Goal: Communication & Community: Answer question/provide support

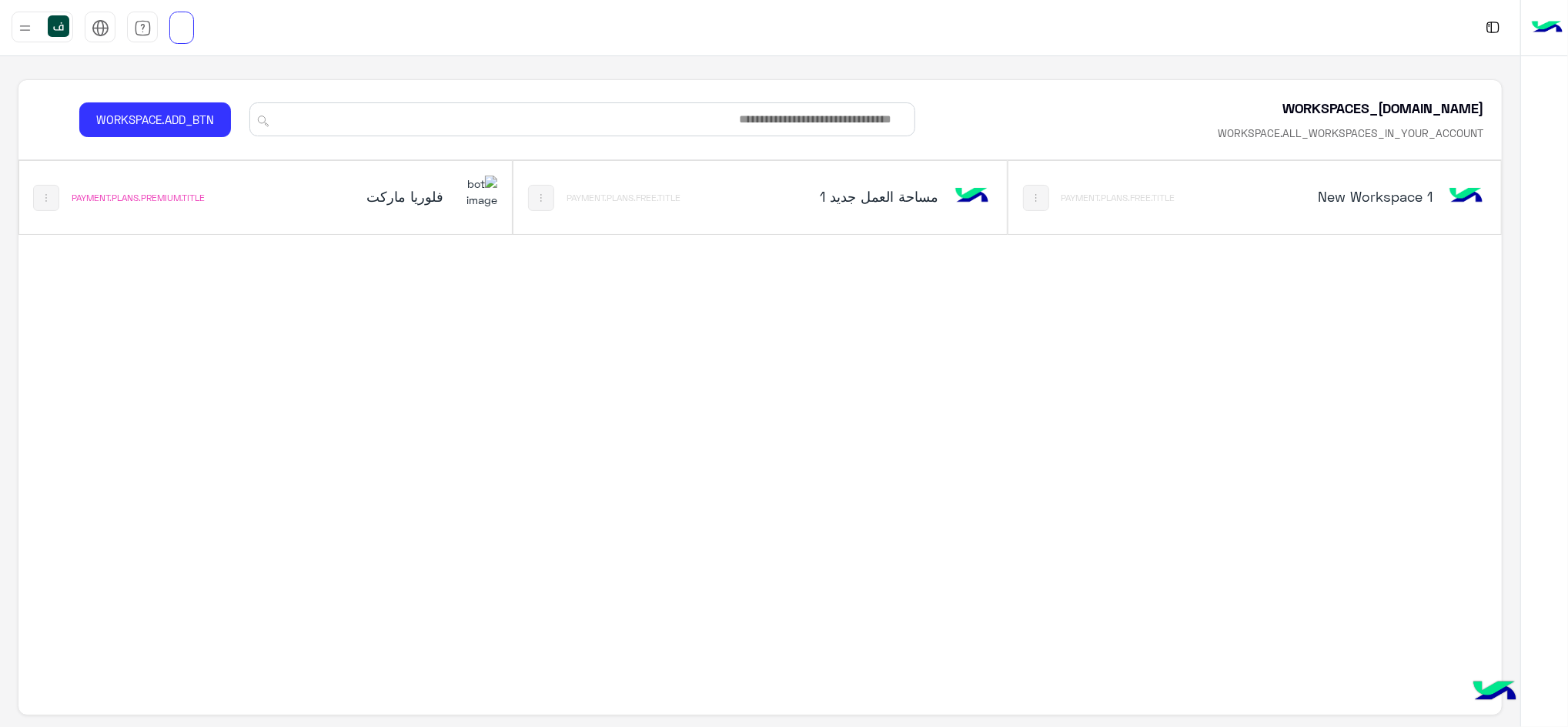
click at [424, 199] on h5 "فلوريا ماركت" at bounding box center [359, 196] width 167 height 19
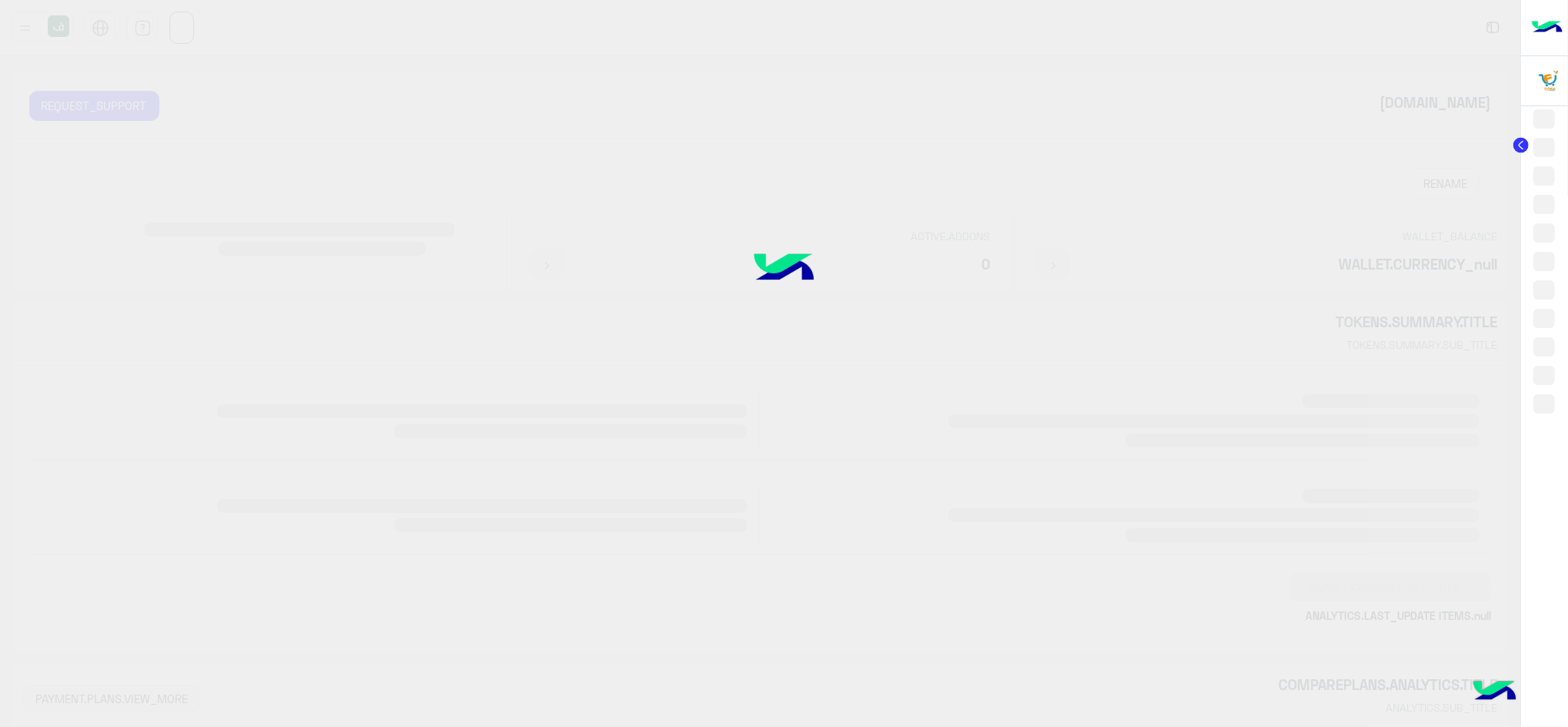
drag, startPoint x: 208, startPoint y: 121, endPoint x: 0, endPoint y: 41, distance: 222.9
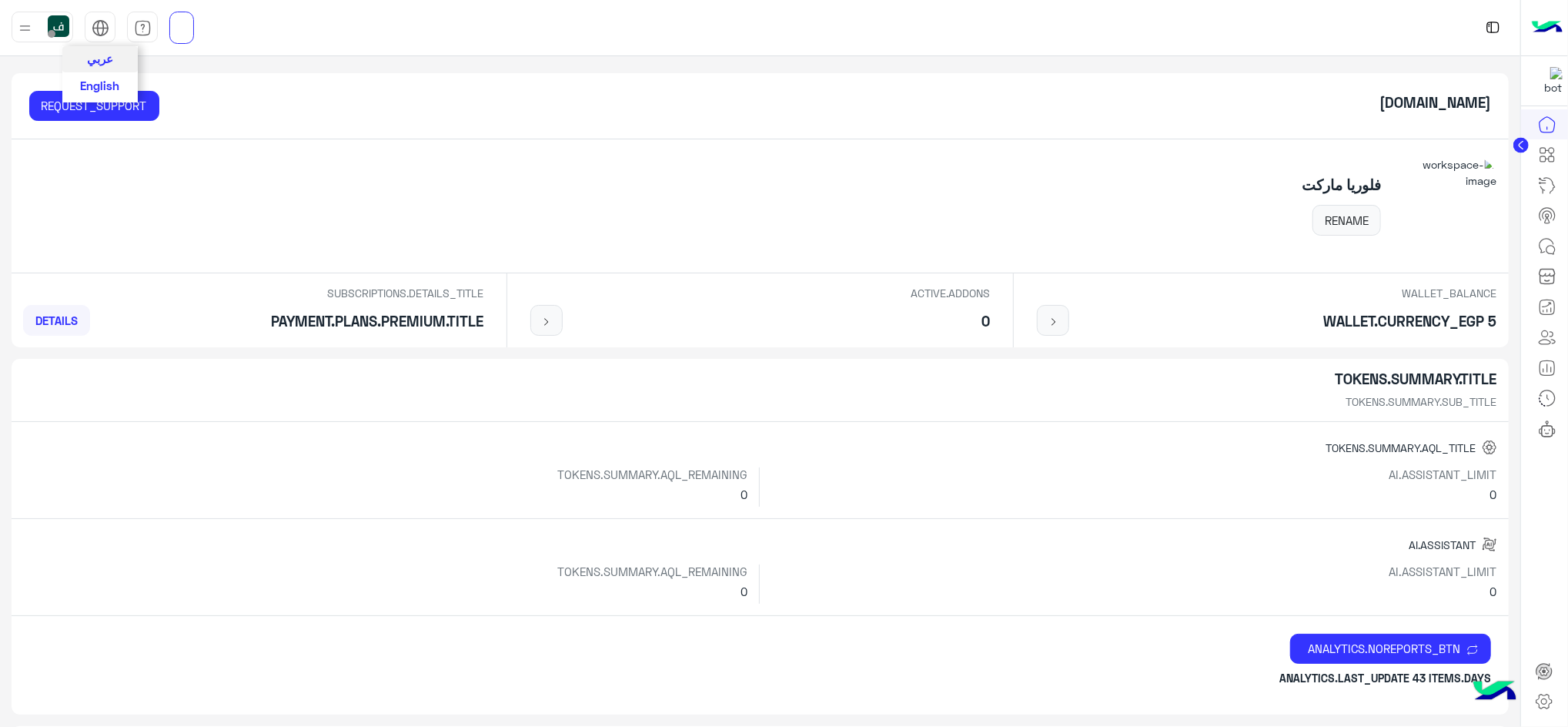
click at [108, 60] on span "عربي" at bounding box center [99, 59] width 26 height 14
click at [1554, 710] on icon at bounding box center [1544, 701] width 19 height 19
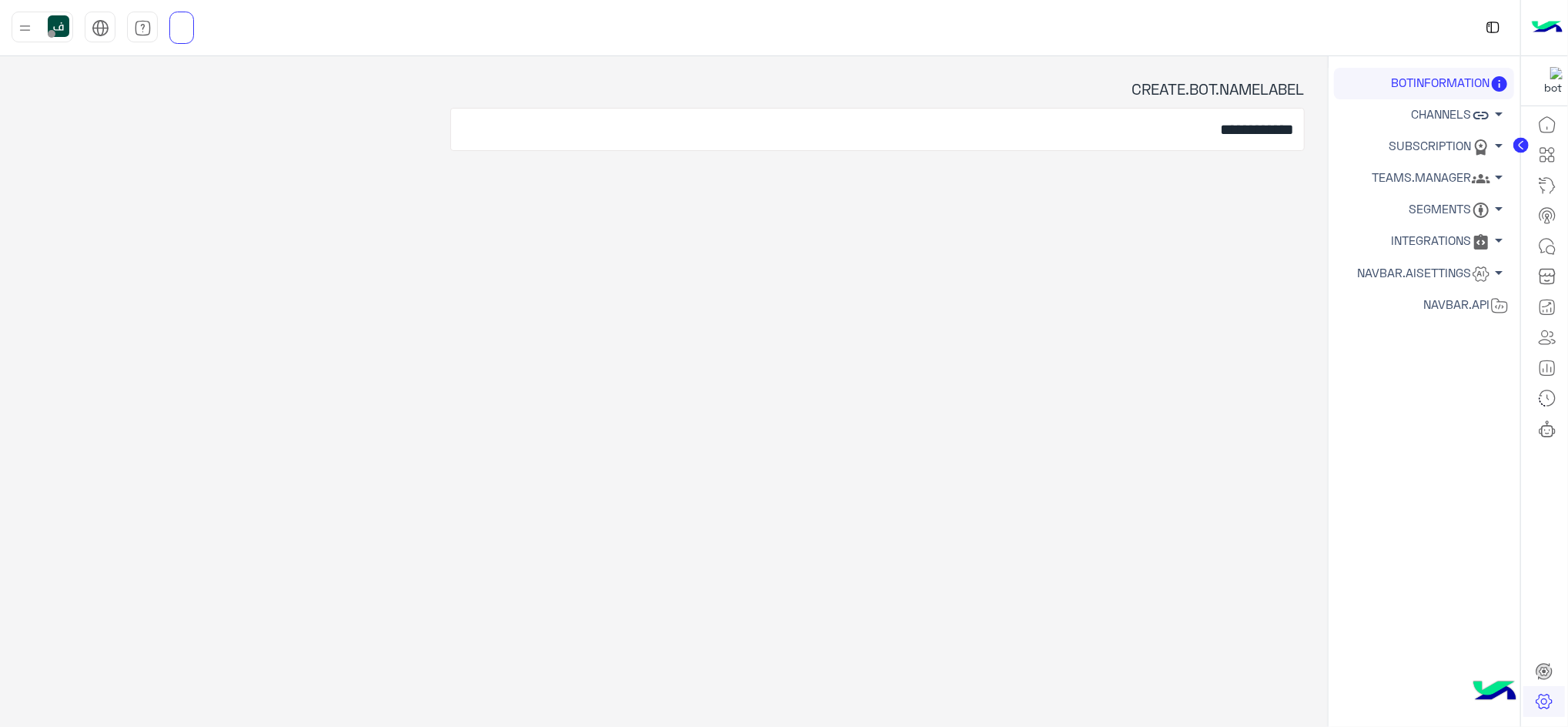
click at [1478, 180] on icon at bounding box center [1481, 179] width 19 height 19
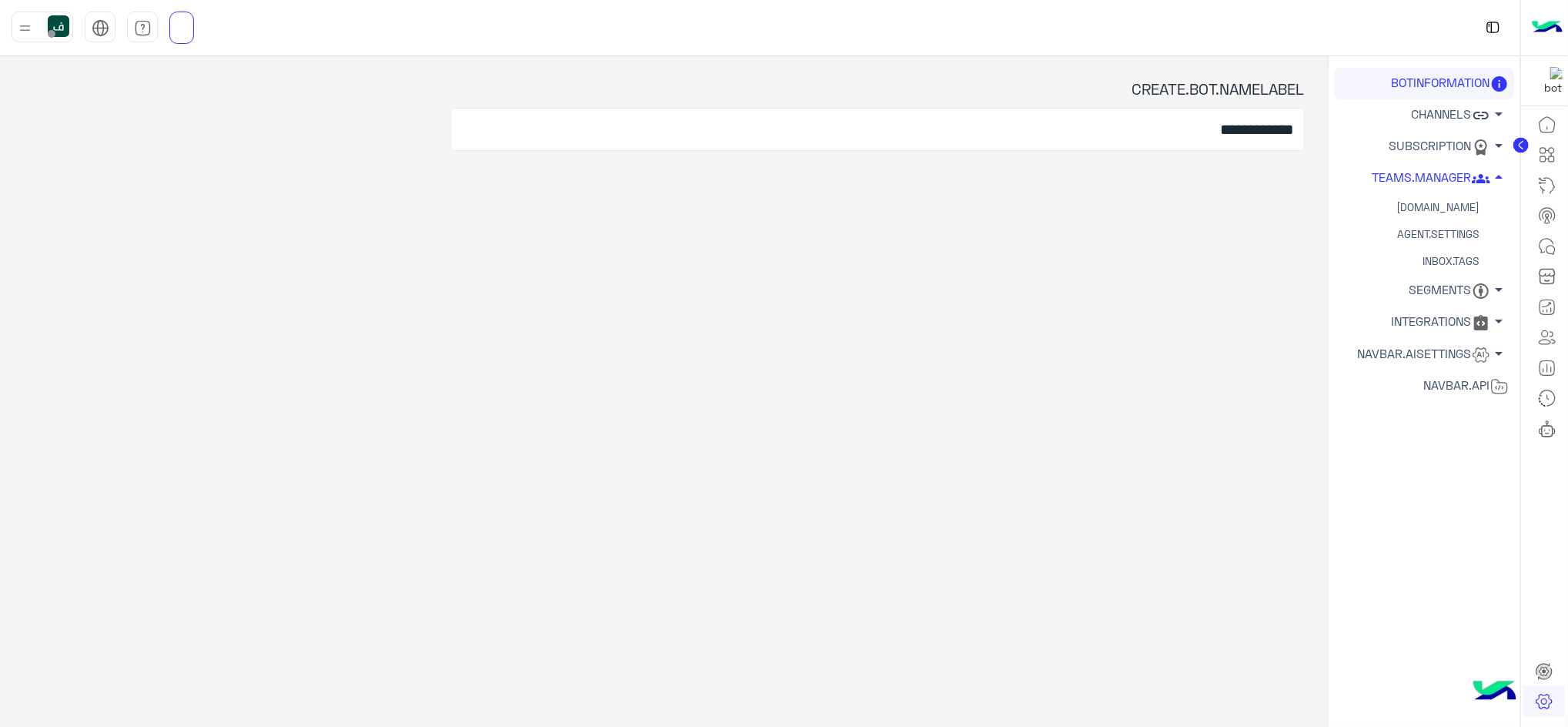
click at [1447, 211] on link "[DOMAIN_NAME]" at bounding box center [1424, 207] width 180 height 27
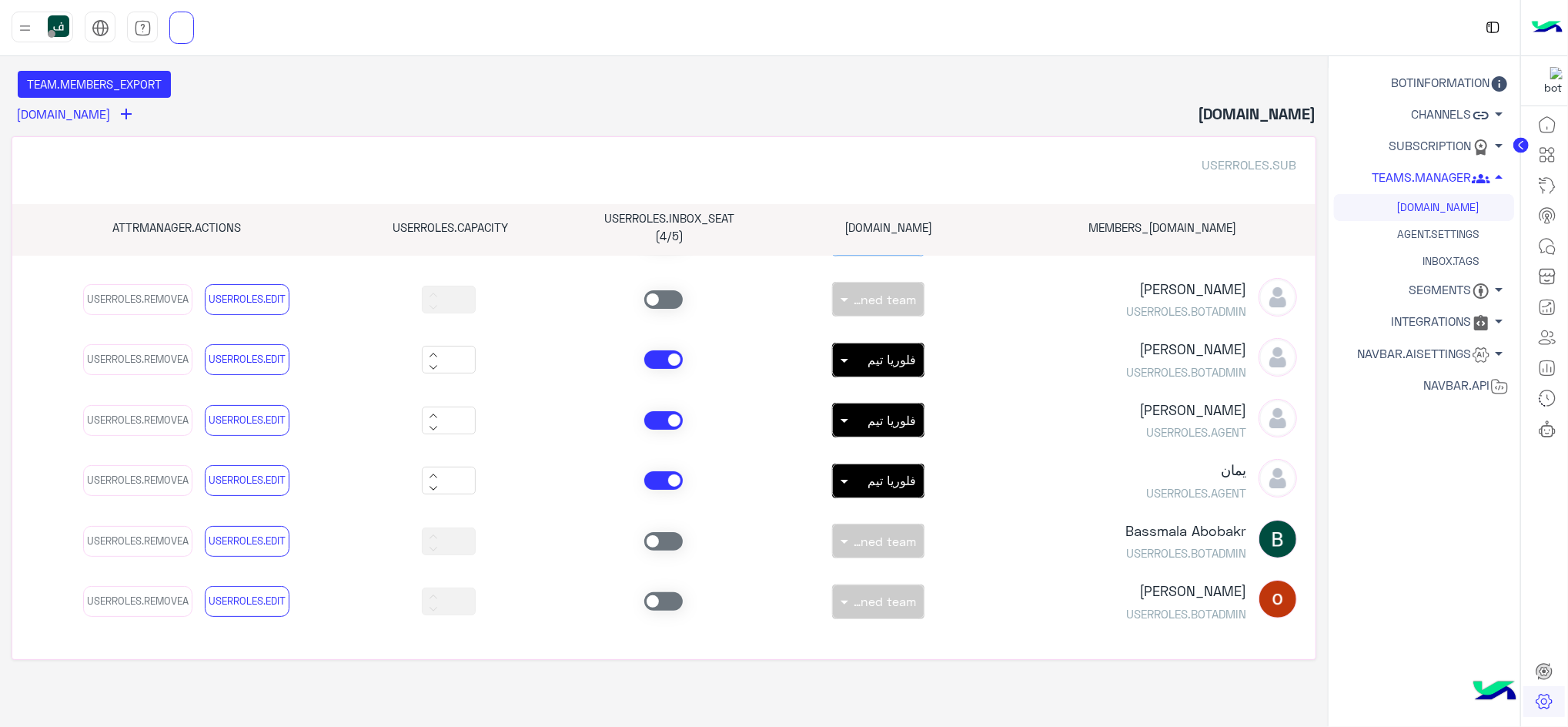
scroll to position [30, 0]
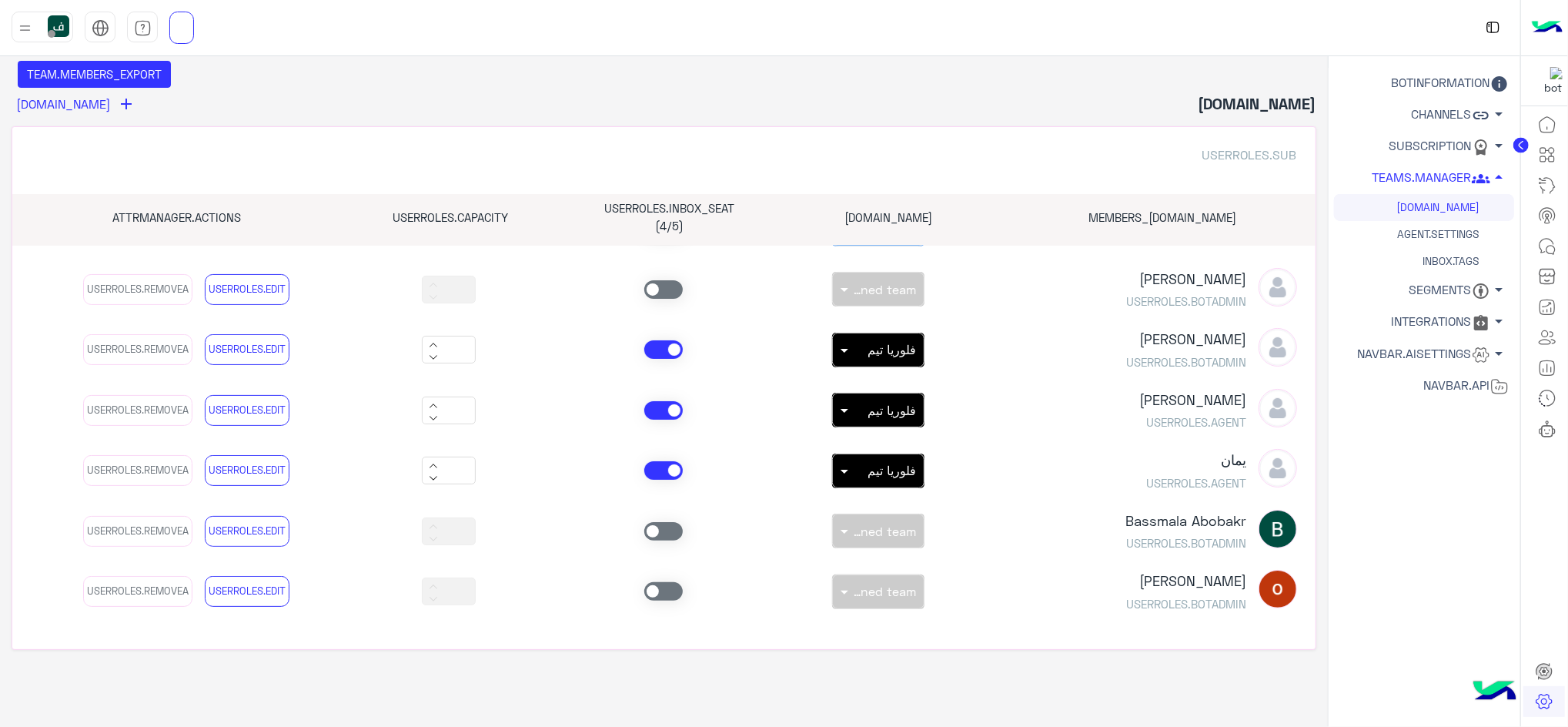
click at [829, 401] on div "TEAM.NON × فلوريا تيم" at bounding box center [879, 410] width 215 height 35
click at [852, 416] on span at bounding box center [842, 410] width 20 height 16
click at [869, 450] on span "Unassigned team" at bounding box center [871, 443] width 89 height 13
click at [866, 399] on div at bounding box center [878, 404] width 91 height 14
click at [914, 482] on div "فلوريا تيم" at bounding box center [877, 474] width 93 height 29
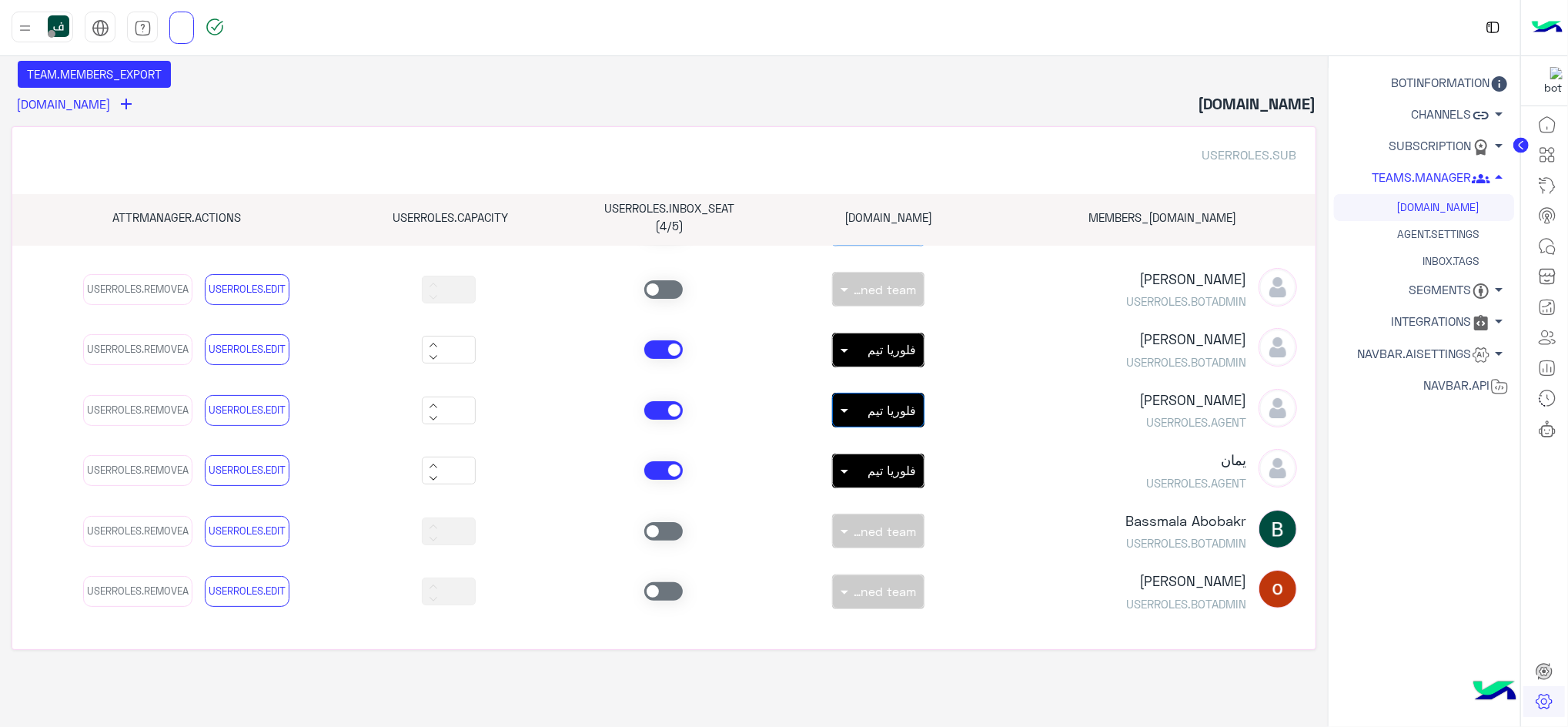
click at [679, 412] on span at bounding box center [663, 411] width 38 height 19
click at [112, 56] on button "عربي" at bounding box center [99, 59] width 76 height 26
click at [1545, 241] on icon at bounding box center [1548, 247] width 19 height 19
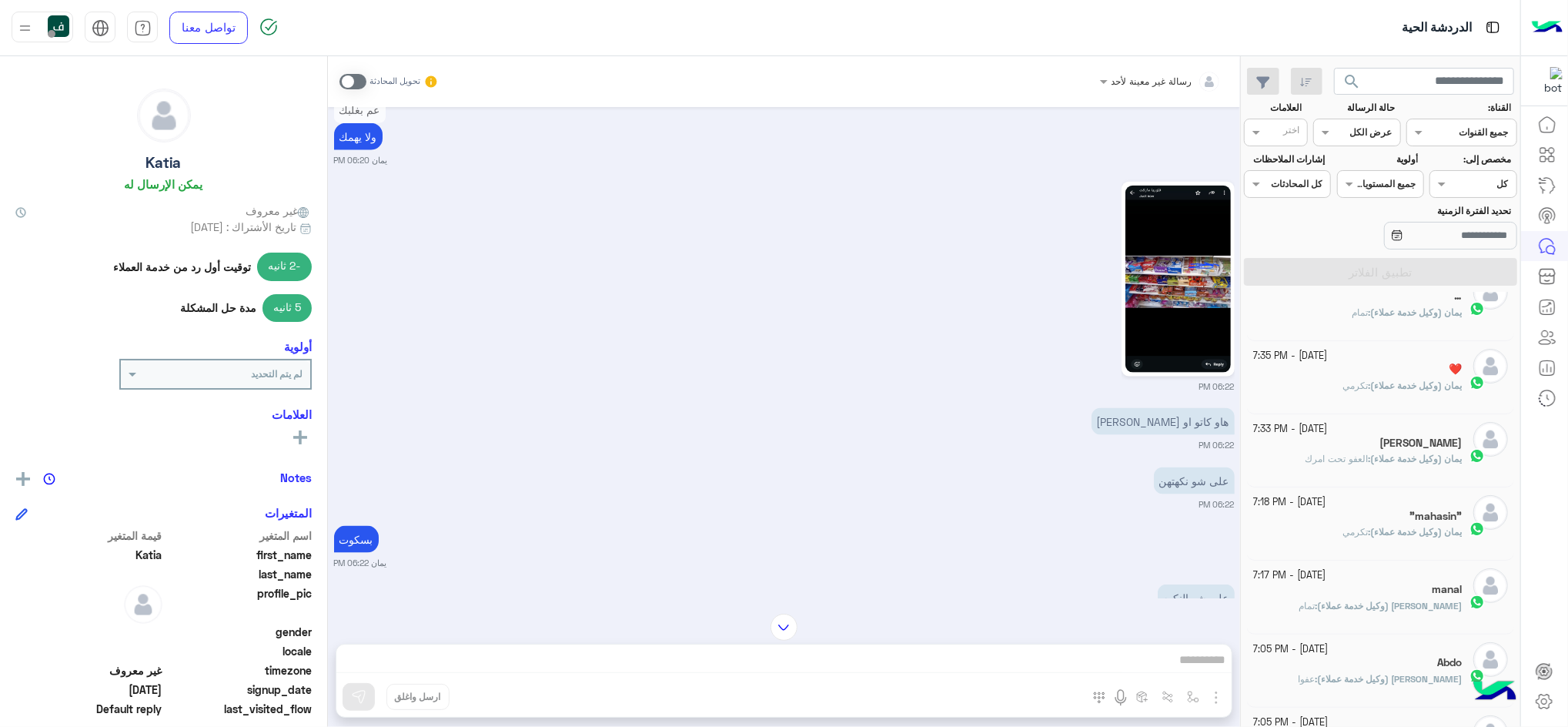
scroll to position [205, 0]
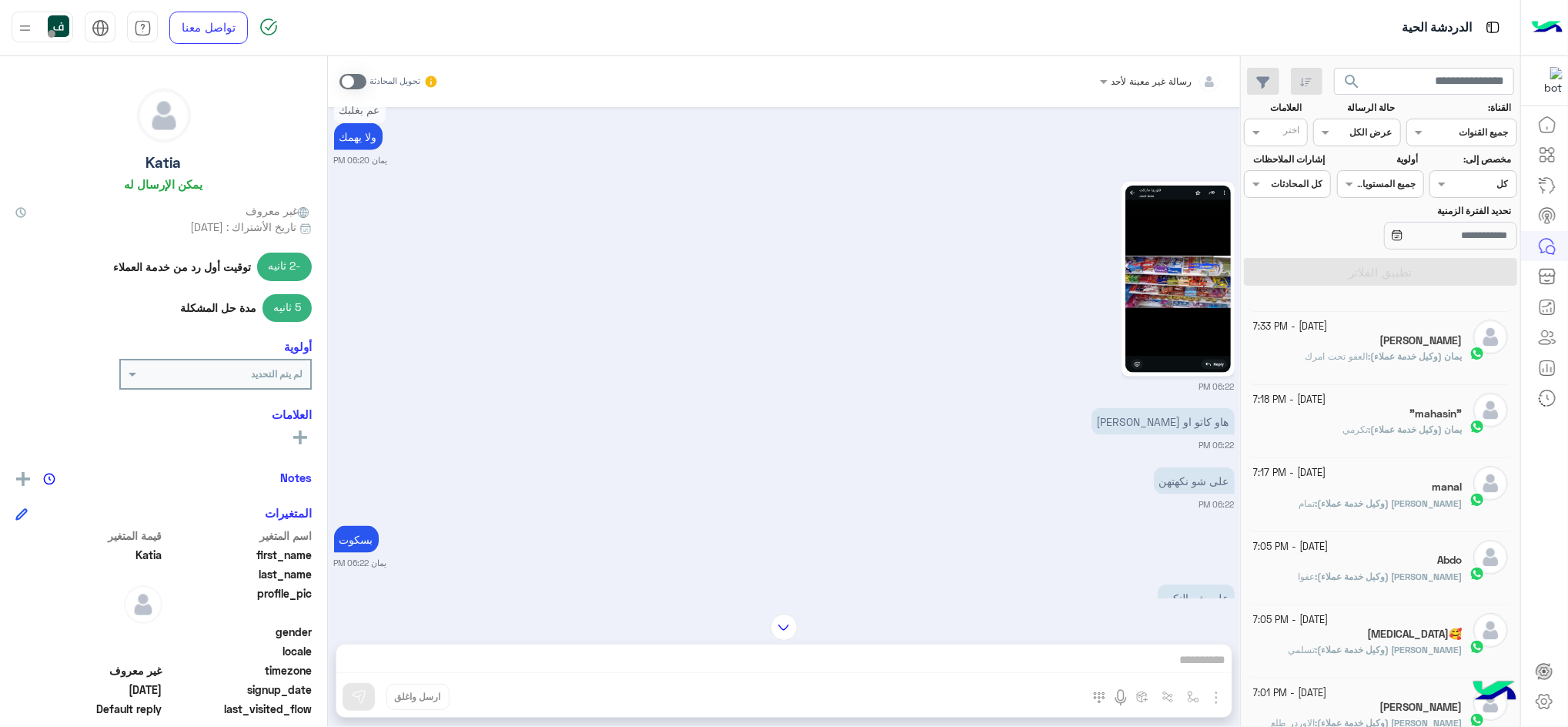
click at [1396, 509] on p "[PERSON_NAME] (وكيل خدمة عملاء) : تمام" at bounding box center [1380, 503] width 163 height 14
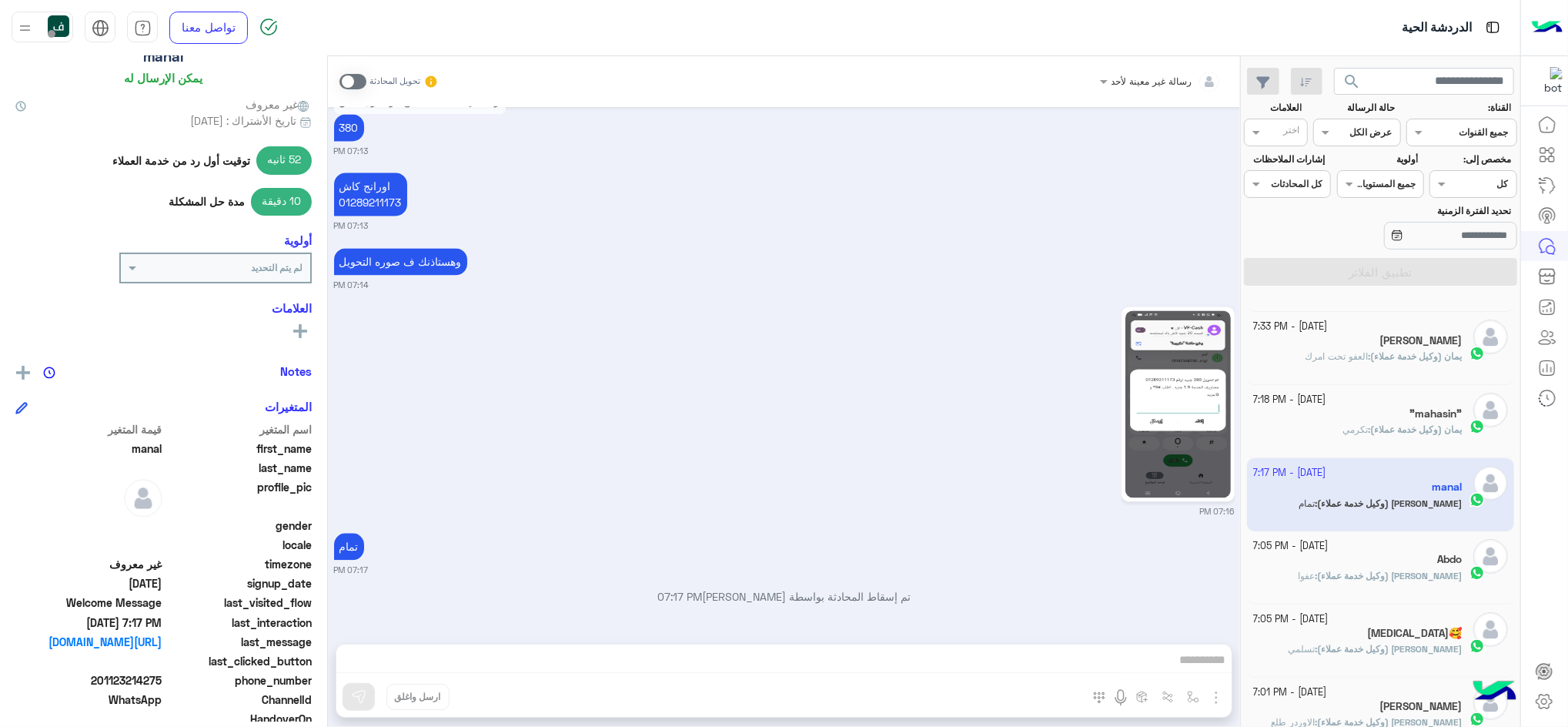
scroll to position [207, 0]
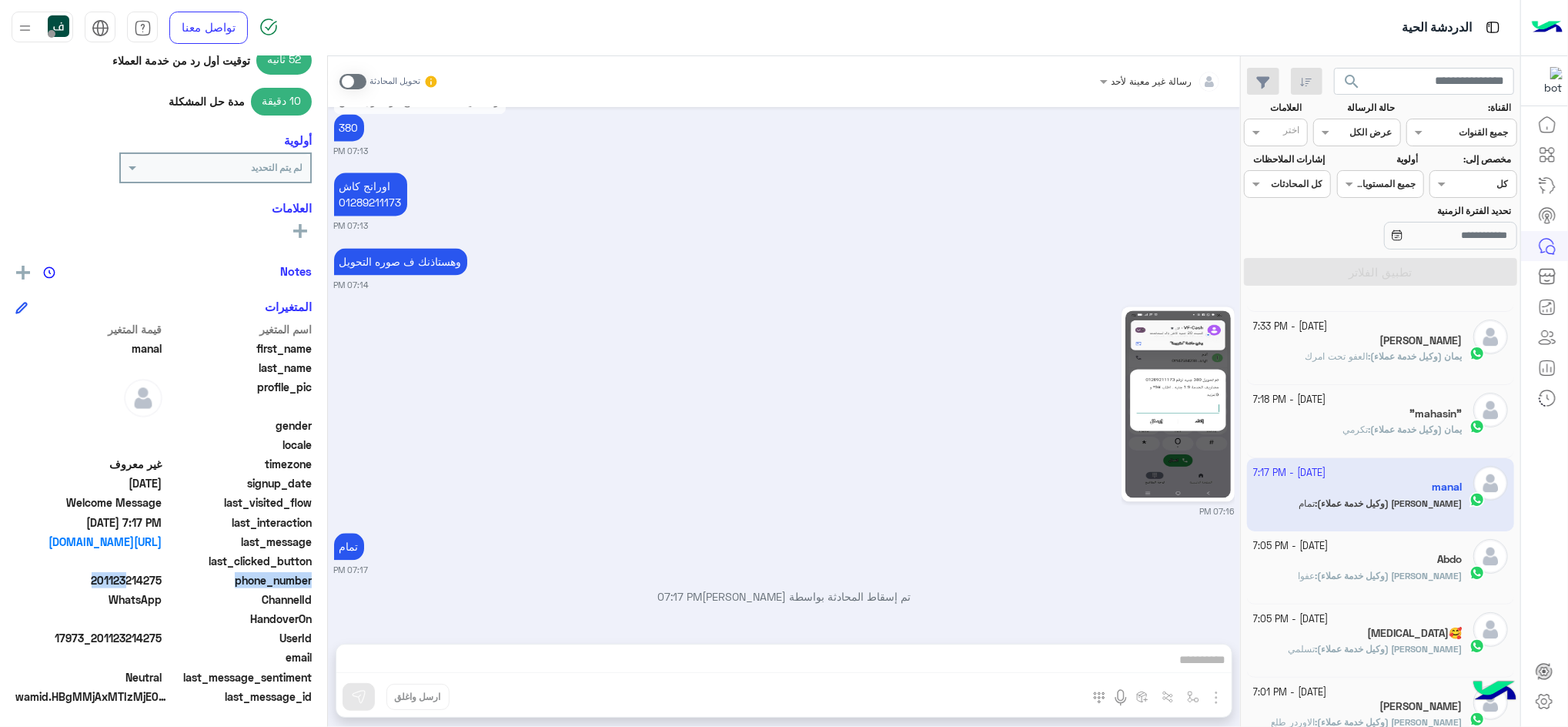
drag, startPoint x: 122, startPoint y: 577, endPoint x: 166, endPoint y: 585, distance: 44.7
click at [167, 585] on div "phone_number [PHONE_NUMBER]" at bounding box center [163, 582] width 297 height 20
click at [167, 585] on span "phone_number" at bounding box center [239, 580] width 147 height 16
click at [165, 585] on div "phone_number [PHONE_NUMBER]" at bounding box center [163, 582] width 297 height 20
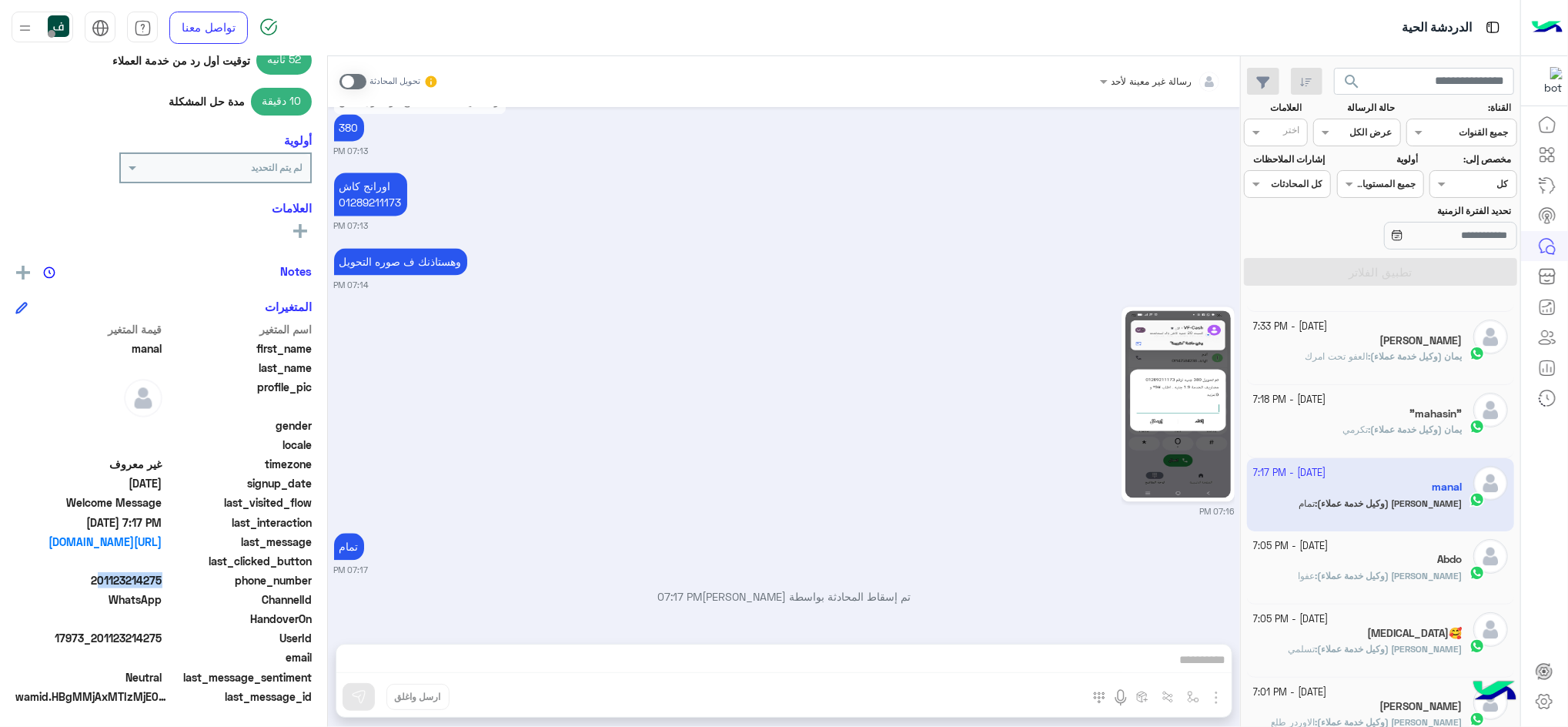
click at [165, 584] on div "phone_number [PHONE_NUMBER]" at bounding box center [163, 582] width 297 height 20
drag, startPoint x: 165, startPoint y: 584, endPoint x: 156, endPoint y: 586, distance: 9.2
click at [162, 584] on span "201123214275" at bounding box center [88, 580] width 147 height 16
click at [127, 576] on span "201123214275" at bounding box center [88, 580] width 147 height 16
drag, startPoint x: 115, startPoint y: 581, endPoint x: 163, endPoint y: 579, distance: 48.0
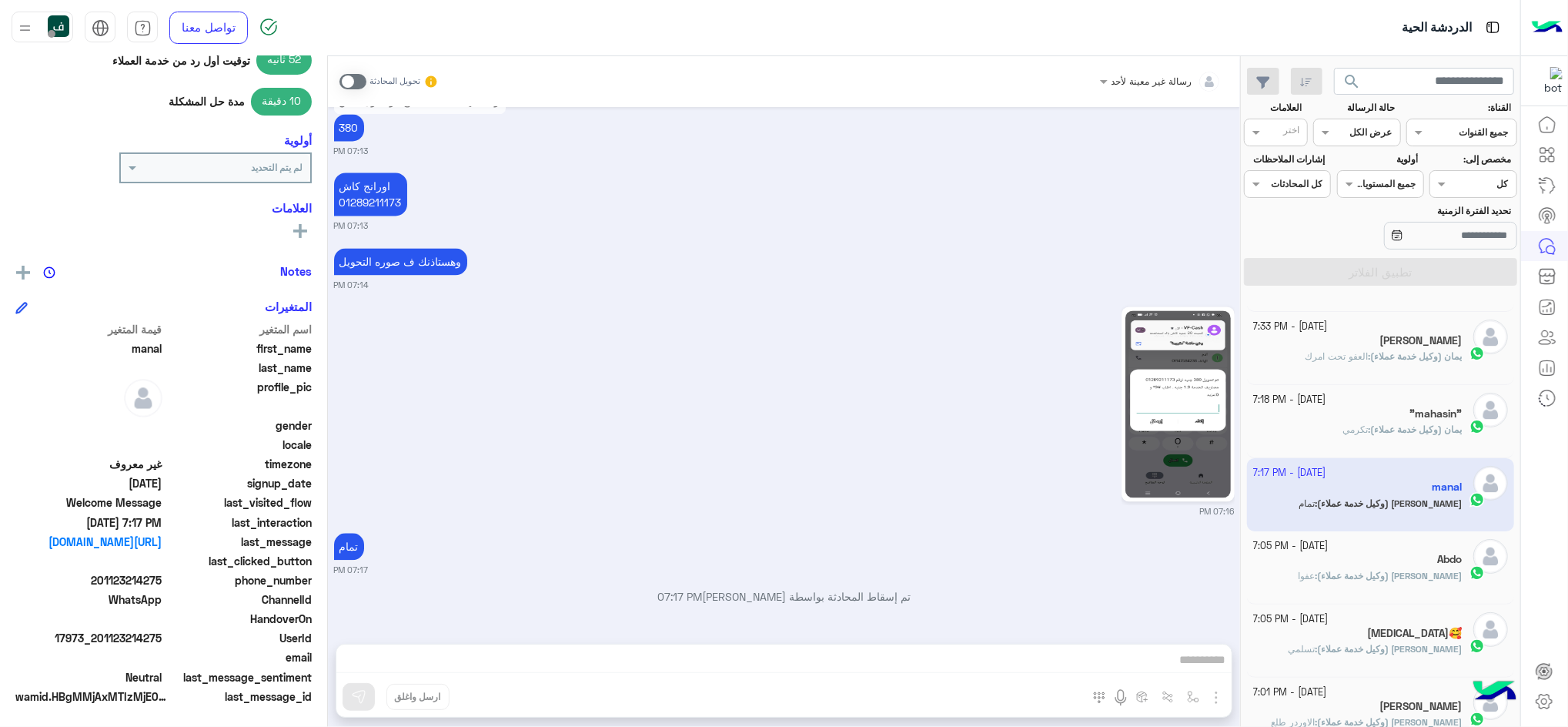
click at [162, 579] on span "201123214275" at bounding box center [88, 580] width 147 height 16
copy span "23214275"
click at [358, 77] on span at bounding box center [353, 82] width 27 height 15
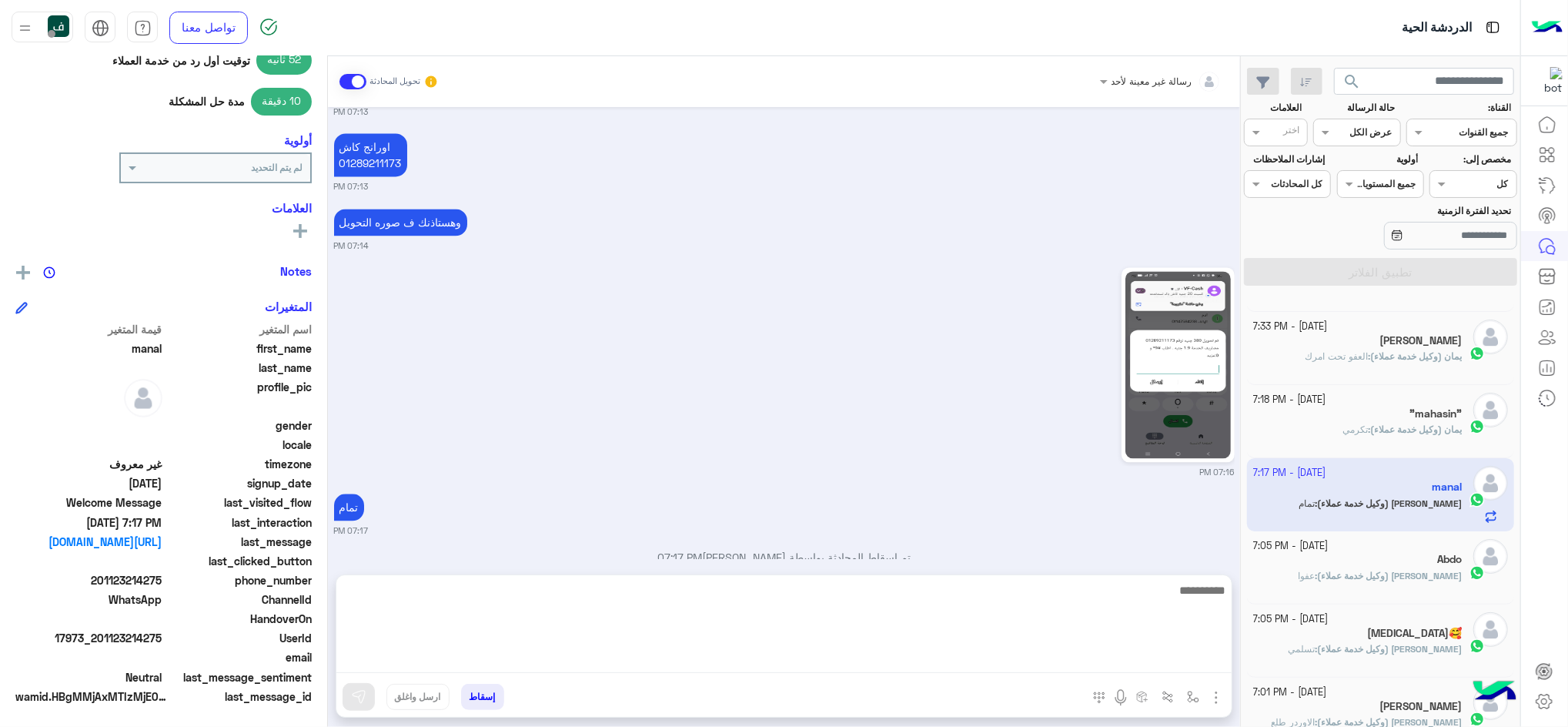
click at [993, 661] on textarea at bounding box center [784, 627] width 895 height 93
type textarea "**********"
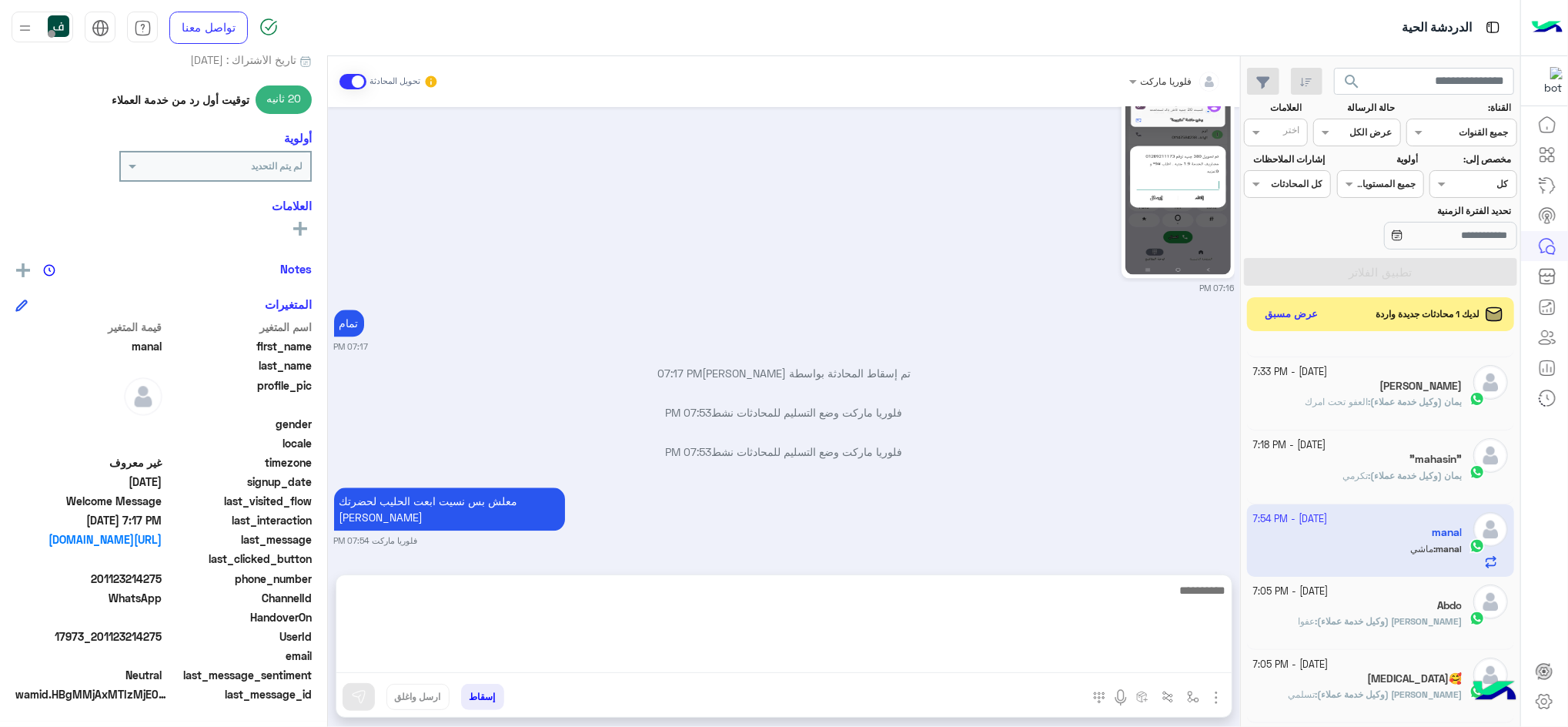
scroll to position [166, 0]
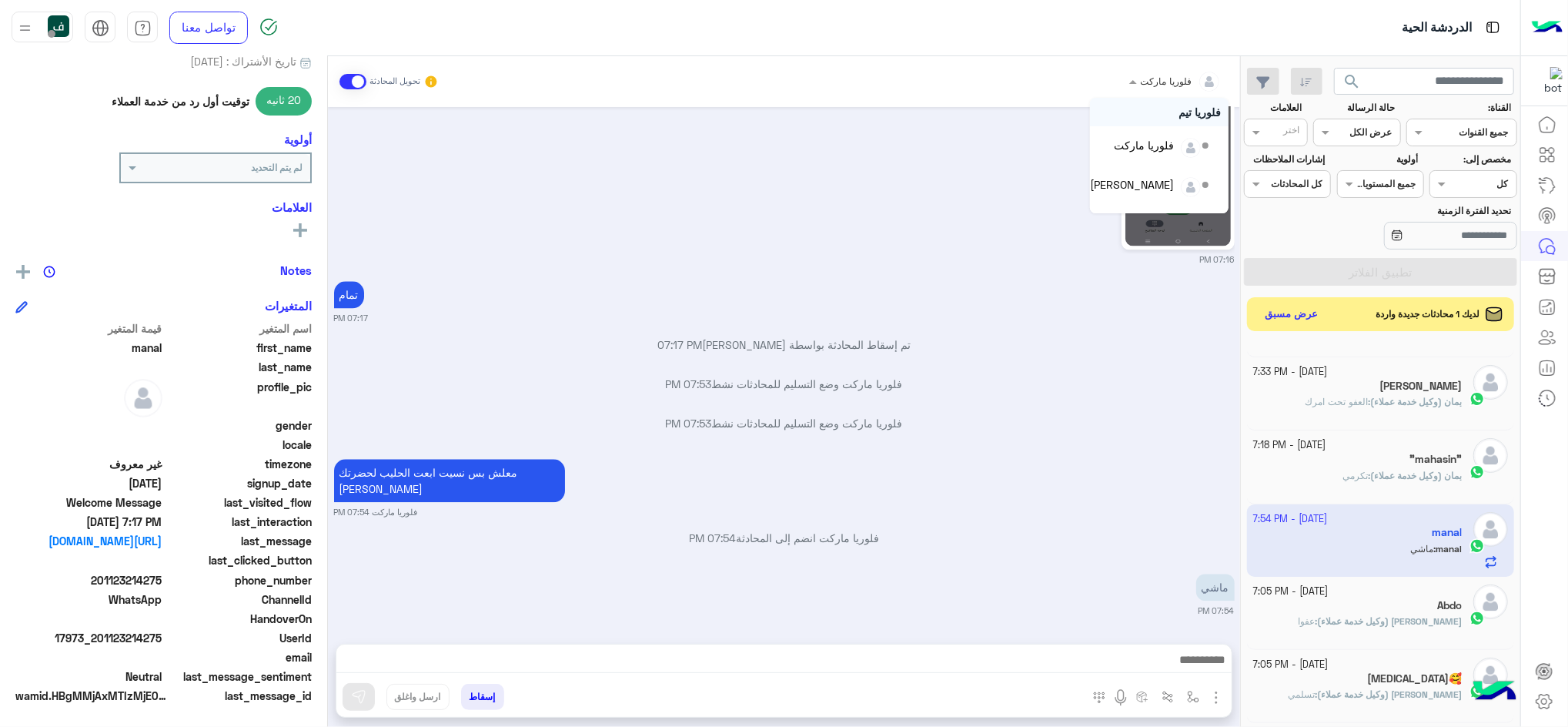
click at [1173, 91] on div "فلوريا ماركت" at bounding box center [1180, 82] width 81 height 31
click at [1167, 200] on div "يمان" at bounding box center [1164, 193] width 20 height 16
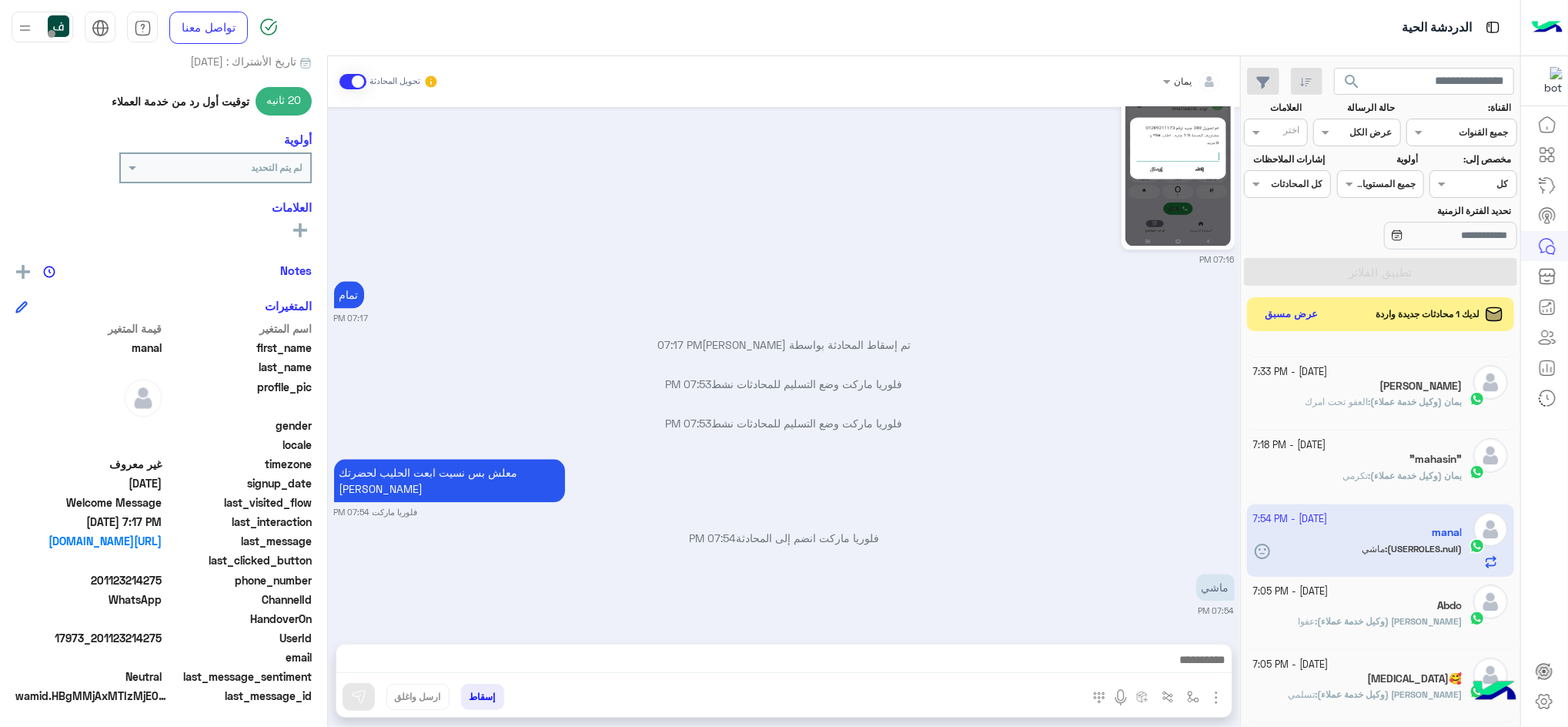
scroll to position [2854, 0]
